Goal: Check status: Check status

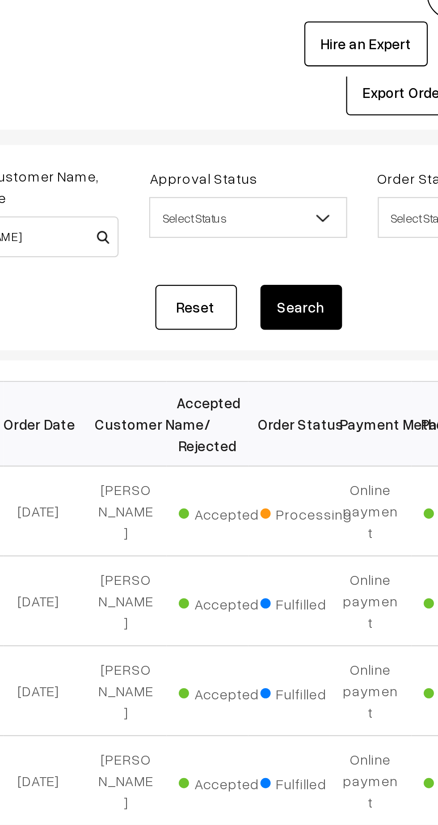
type input "[PERSON_NAME]"
click at [309, 153] on button "Search" at bounding box center [301, 153] width 36 height 20
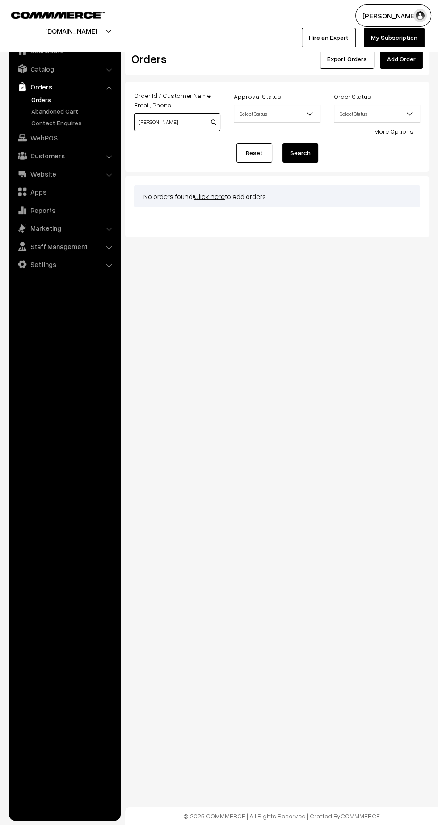
click at [182, 125] on input "Jashoda" at bounding box center [177, 122] width 86 height 18
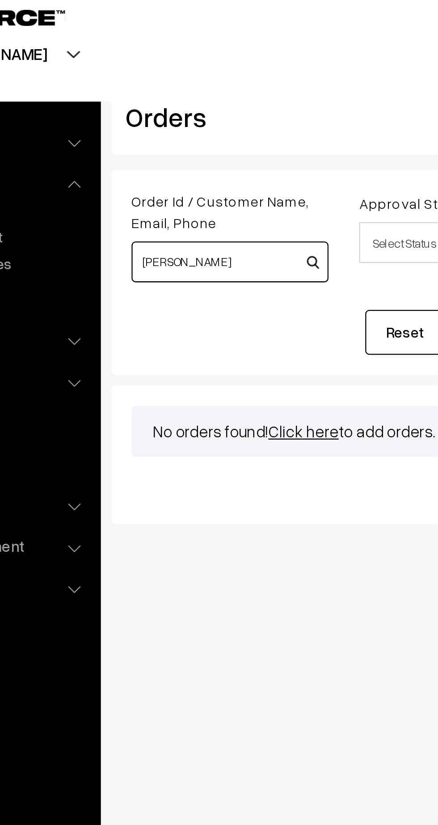
type input "J"
click at [176, 121] on input at bounding box center [177, 122] width 86 height 18
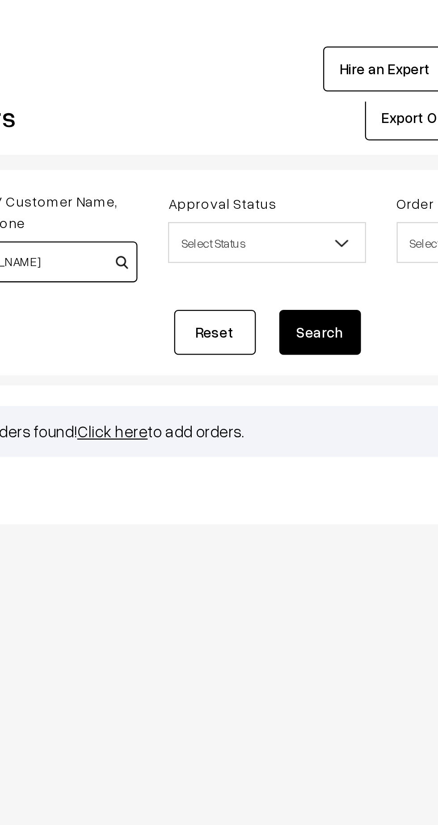
type input "[PERSON_NAME]"
click at [303, 150] on button "Search" at bounding box center [301, 153] width 36 height 20
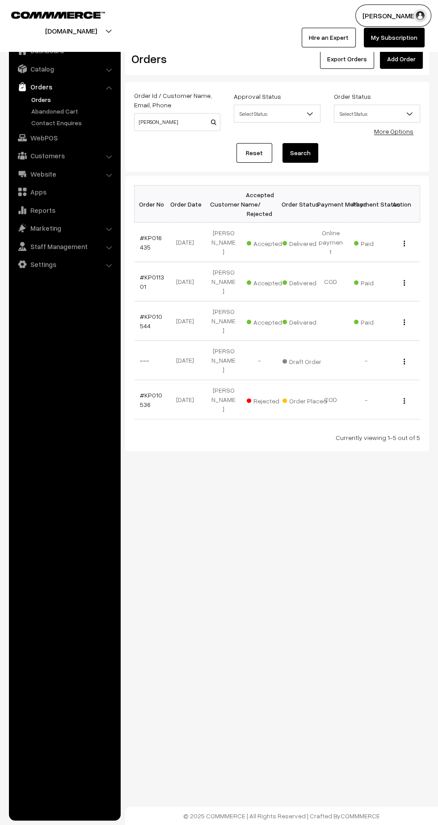
click at [147, 313] on link "#KP010544" at bounding box center [151, 321] width 22 height 17
click at [141, 241] on link "#KP016435" at bounding box center [151, 242] width 22 height 17
